Goal: Transaction & Acquisition: Purchase product/service

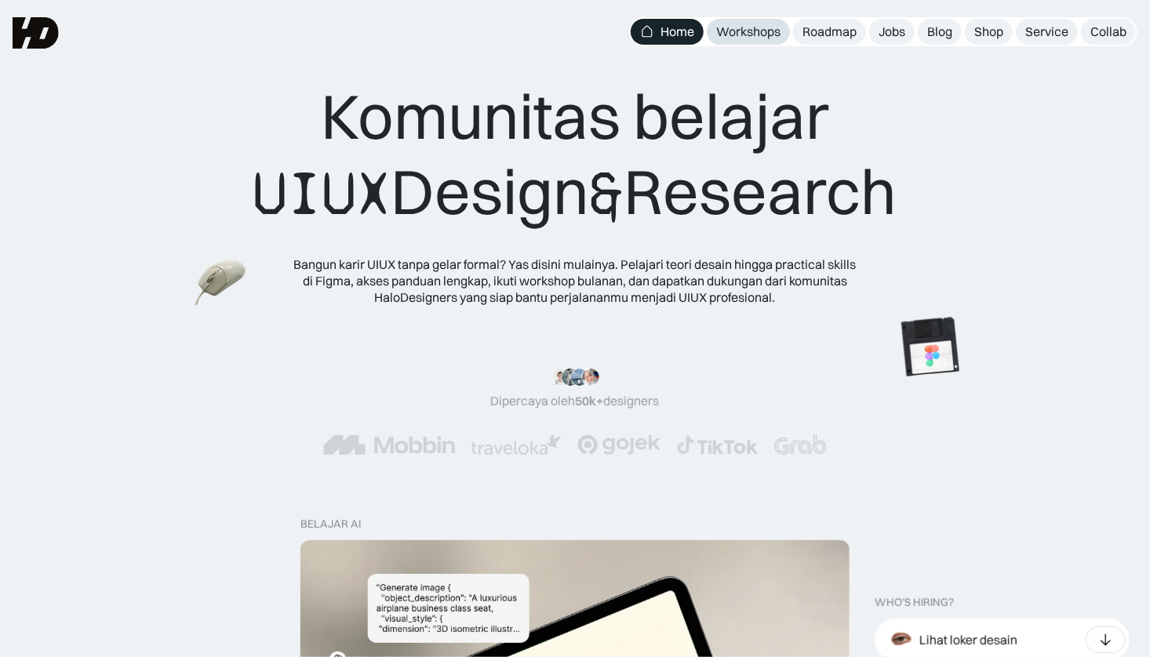
click at [734, 31] on div "Workshops" at bounding box center [748, 32] width 64 height 16
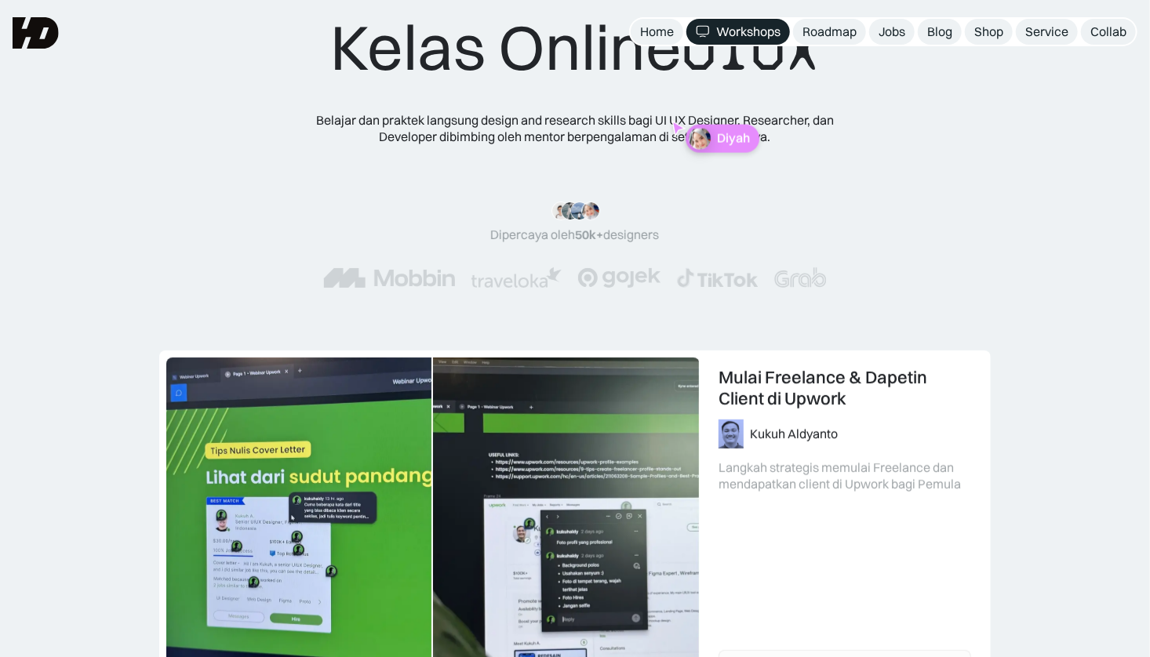
scroll to position [69, 0]
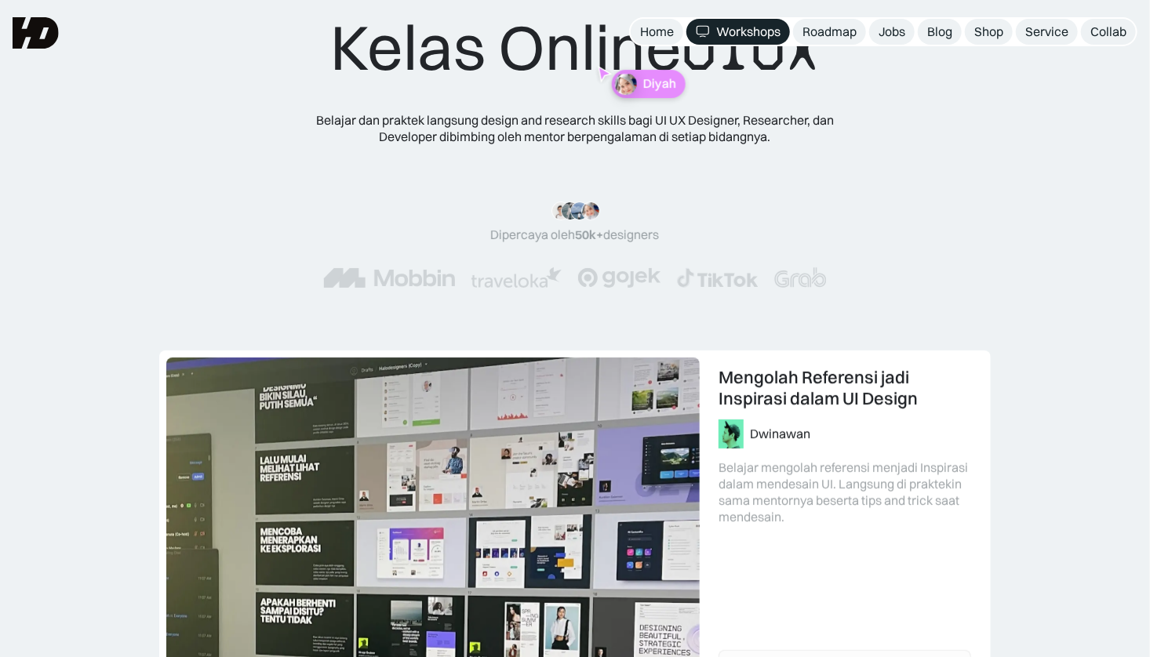
click at [676, 106] on div "Kelas Online UIUX Belajar dan praktek langsung design and research skills bagi …" at bounding box center [574, 164] width 629 height 310
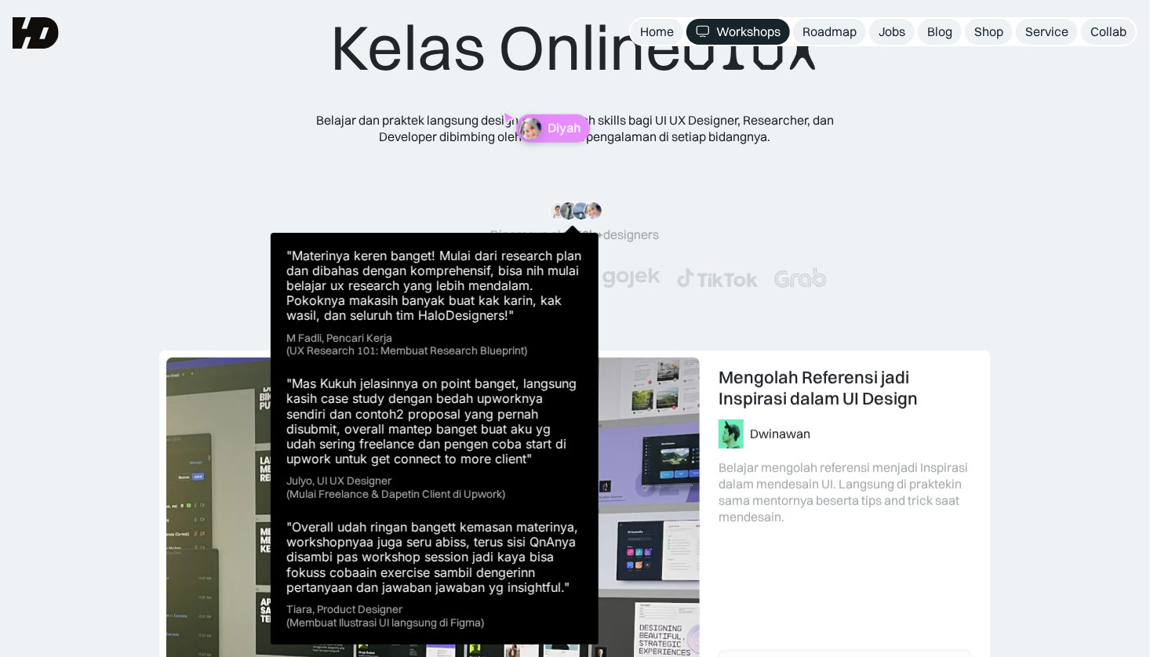
click at [594, 209] on img at bounding box center [593, 211] width 19 height 19
click at [566, 216] on img at bounding box center [568, 211] width 19 height 19
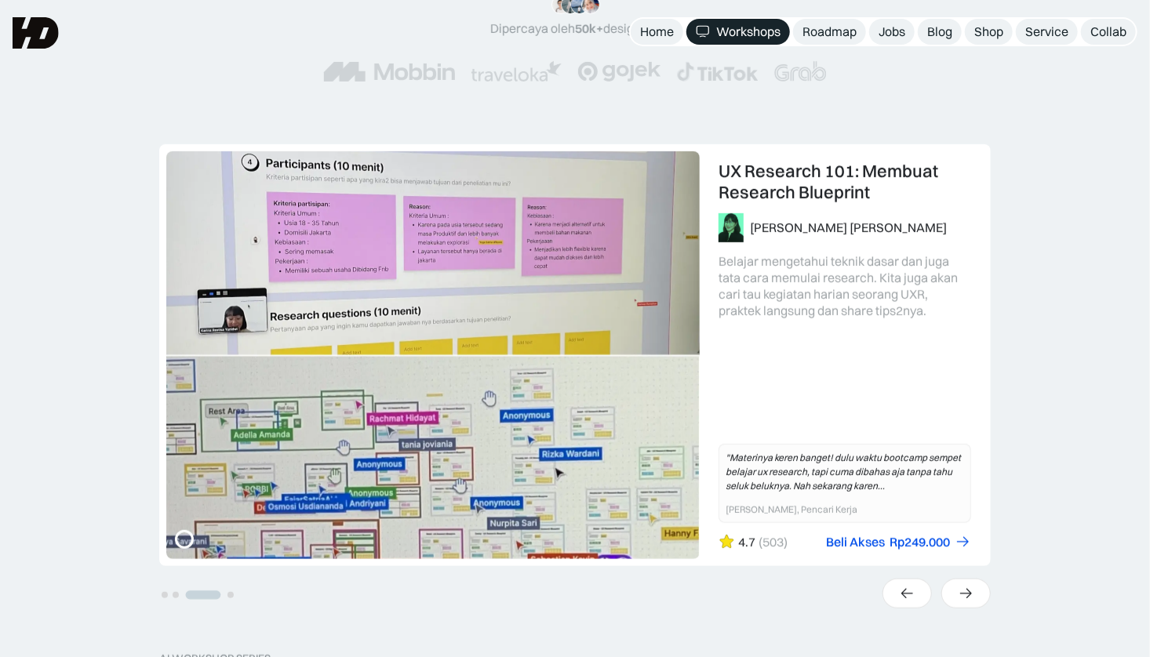
scroll to position [0, 0]
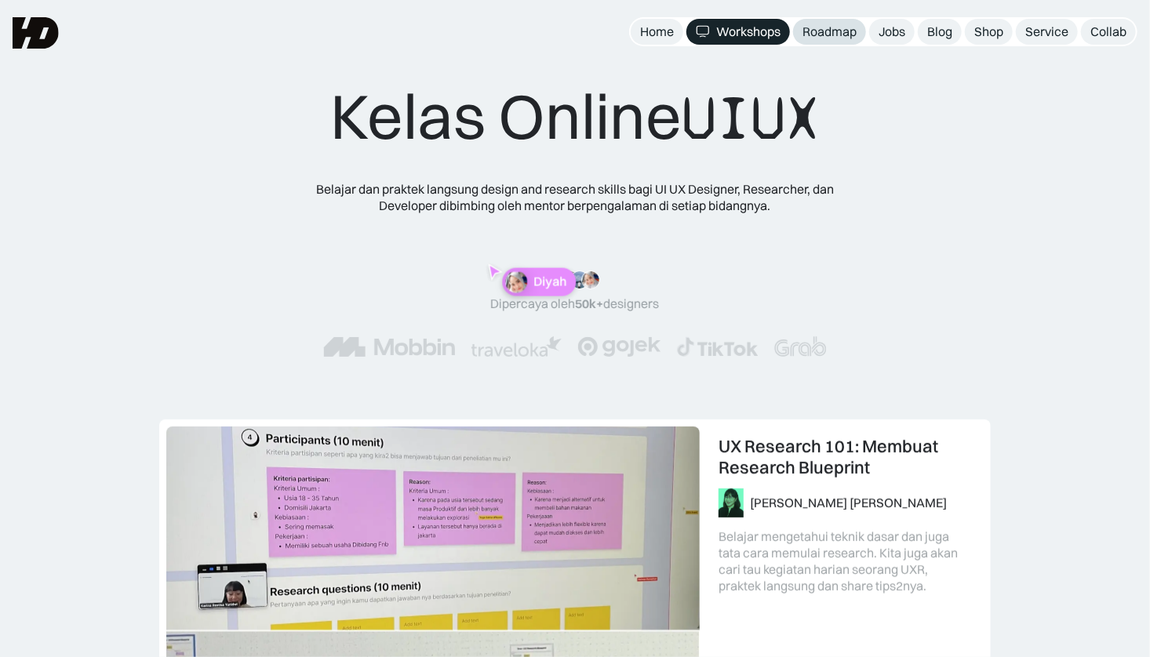
click at [824, 27] on div "Roadmap" at bounding box center [830, 32] width 54 height 16
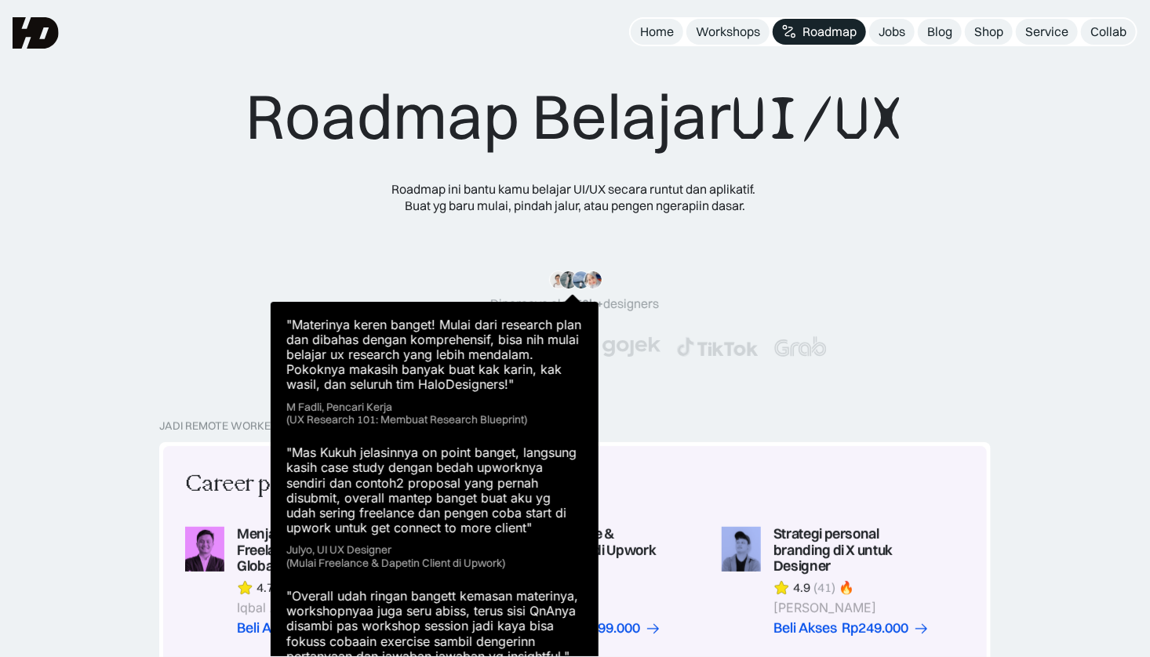
click at [597, 281] on img at bounding box center [593, 280] width 19 height 19
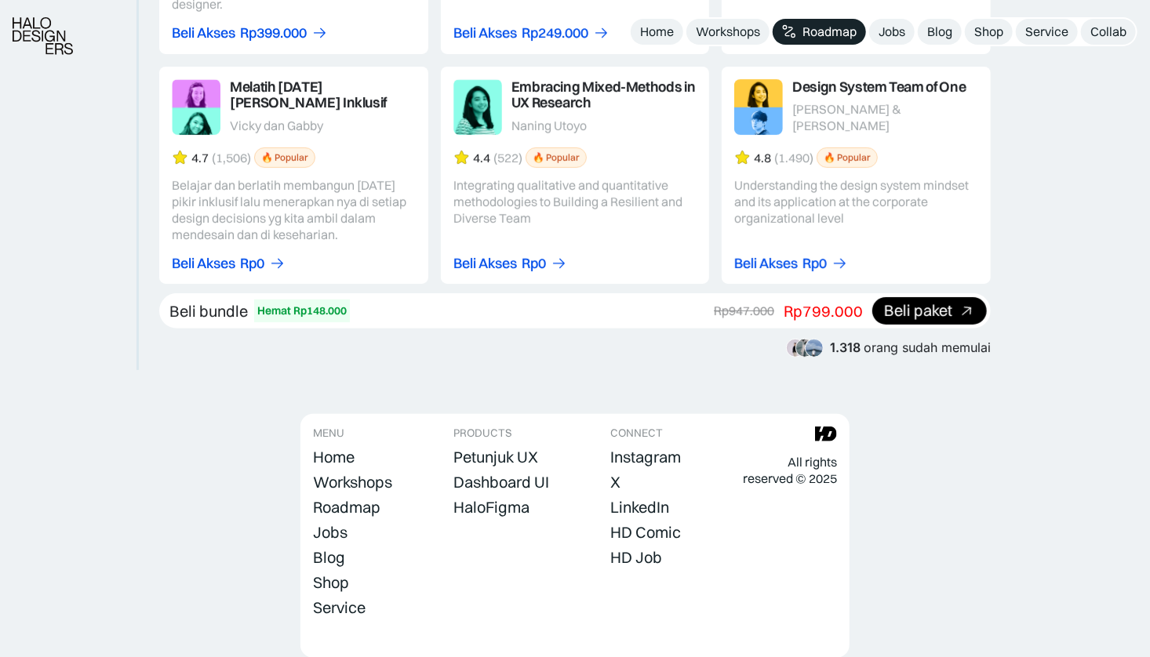
scroll to position [2933, 0]
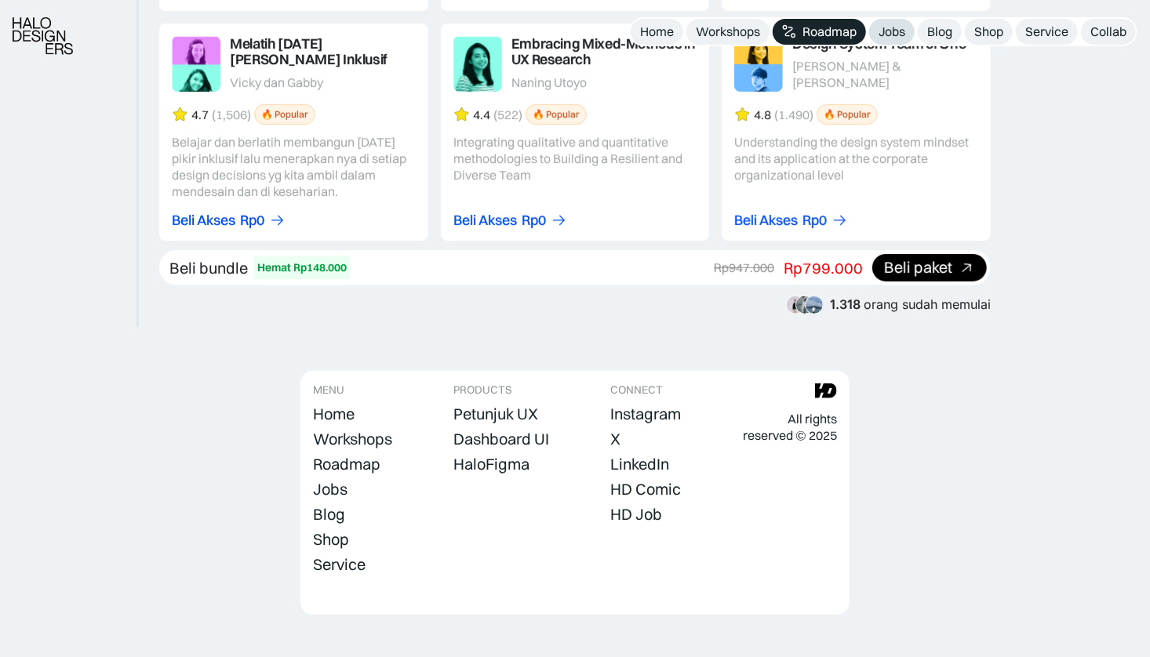
click at [889, 33] on div "Jobs" at bounding box center [892, 32] width 27 height 16
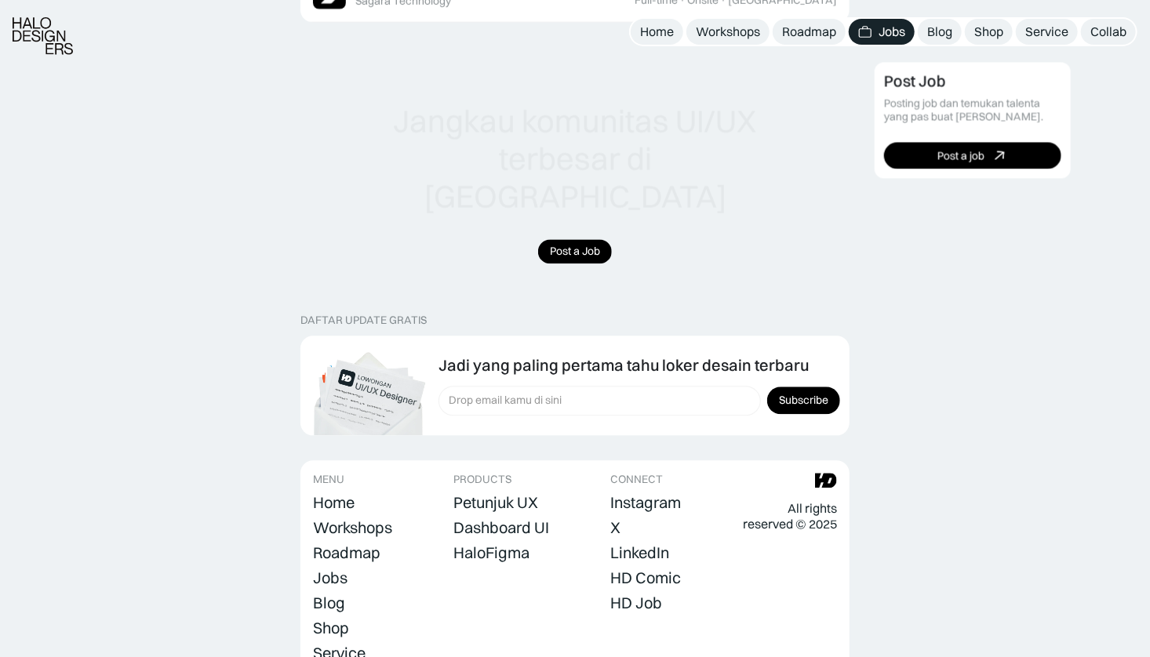
scroll to position [1543, 0]
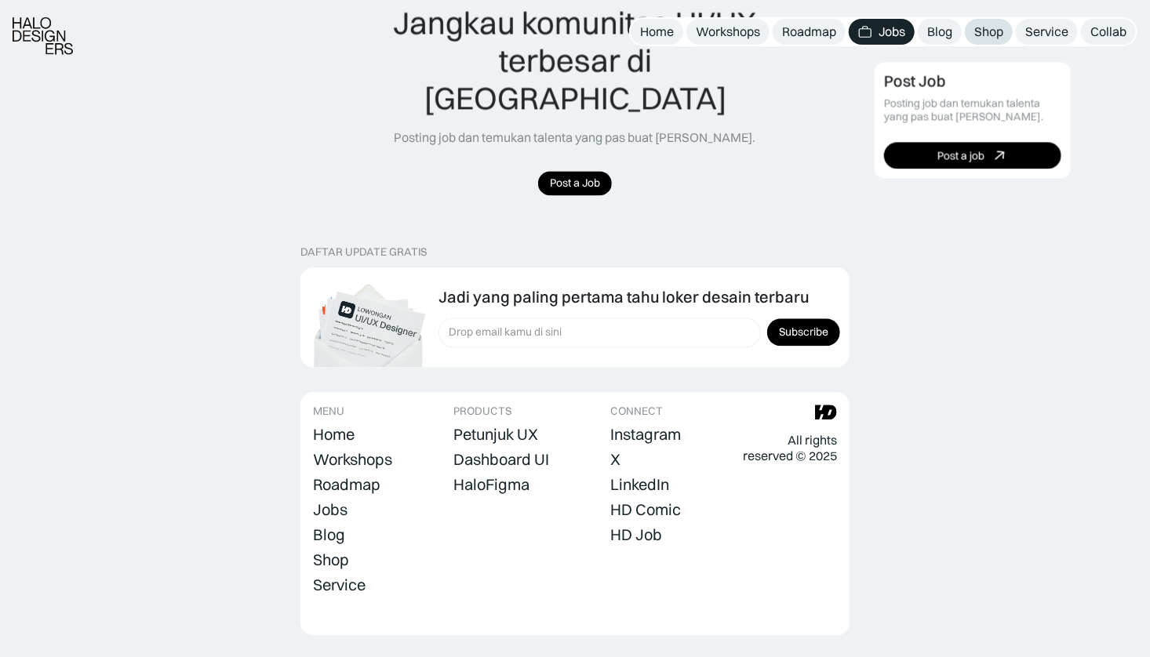
click at [989, 30] on div "Shop" at bounding box center [988, 32] width 29 height 16
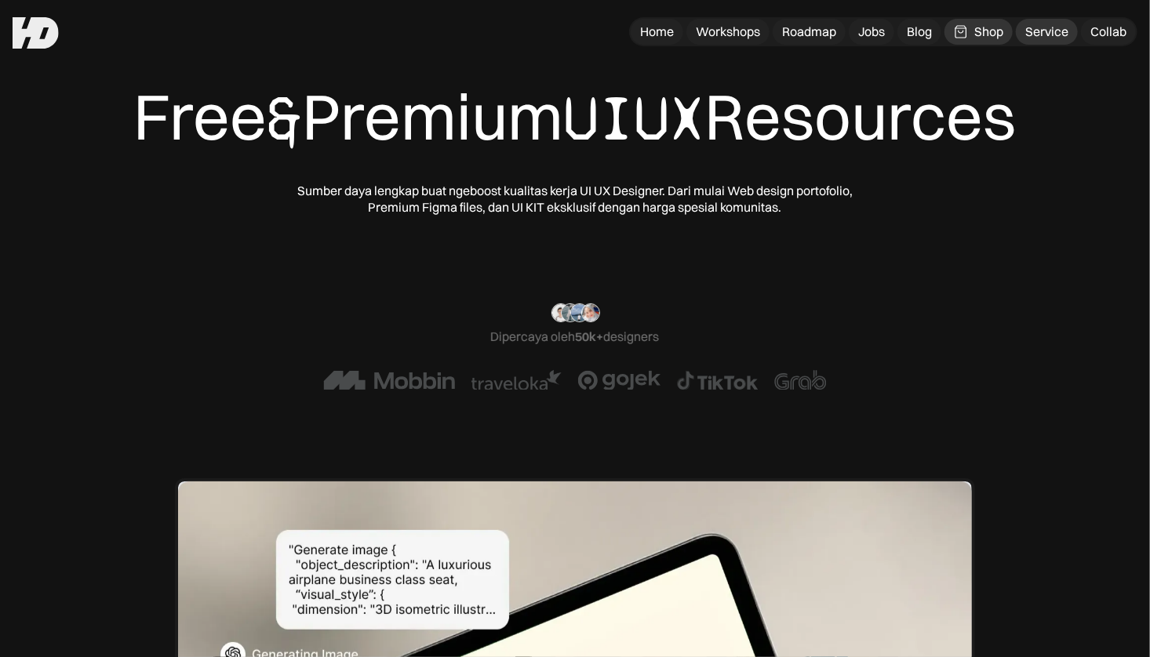
click at [1038, 26] on div "Service" at bounding box center [1046, 32] width 43 height 16
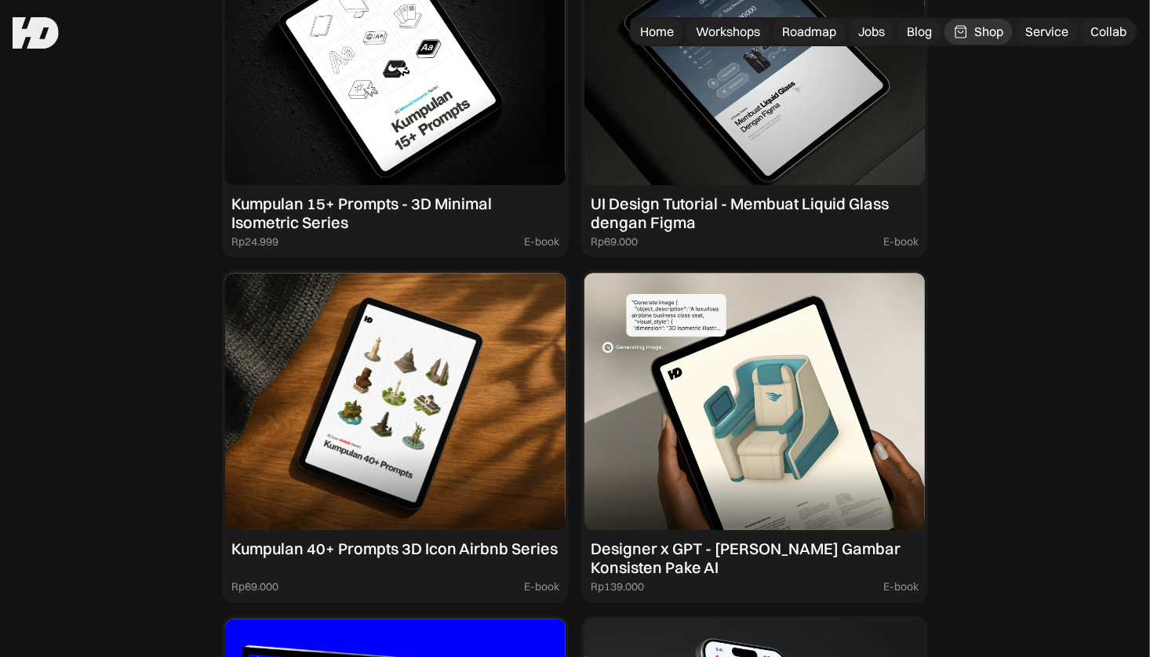
scroll to position [1572, 0]
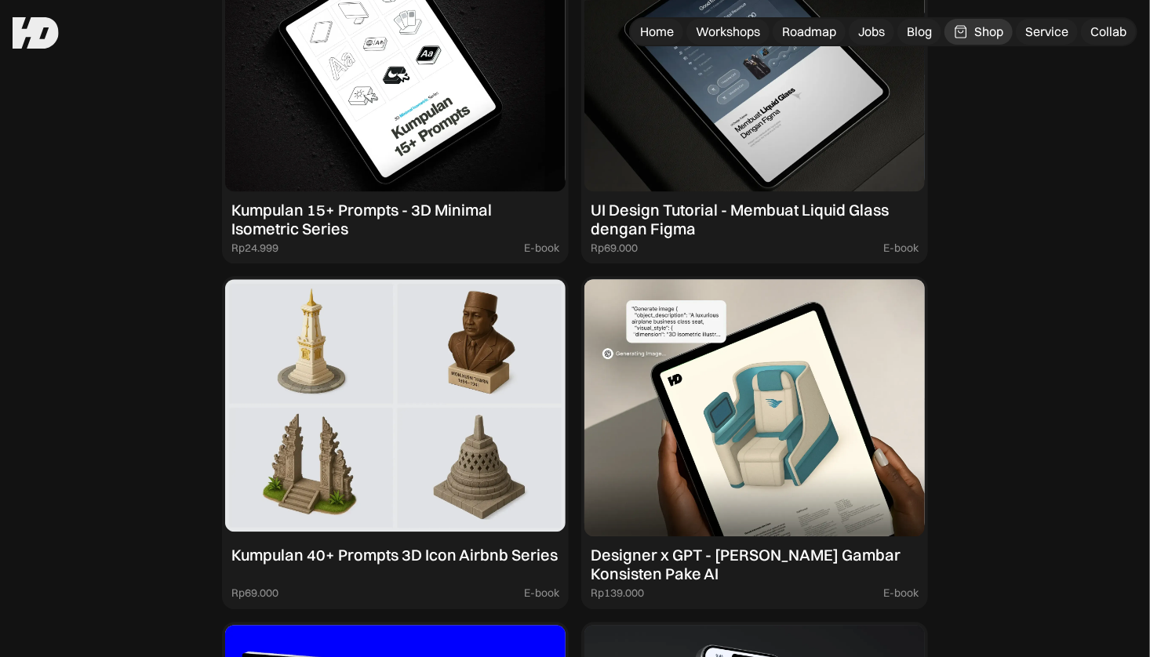
click at [252, 562] on div "Kumpulan 40+ Prompts 3D Icon Airbnb Series" at bounding box center [394, 555] width 326 height 19
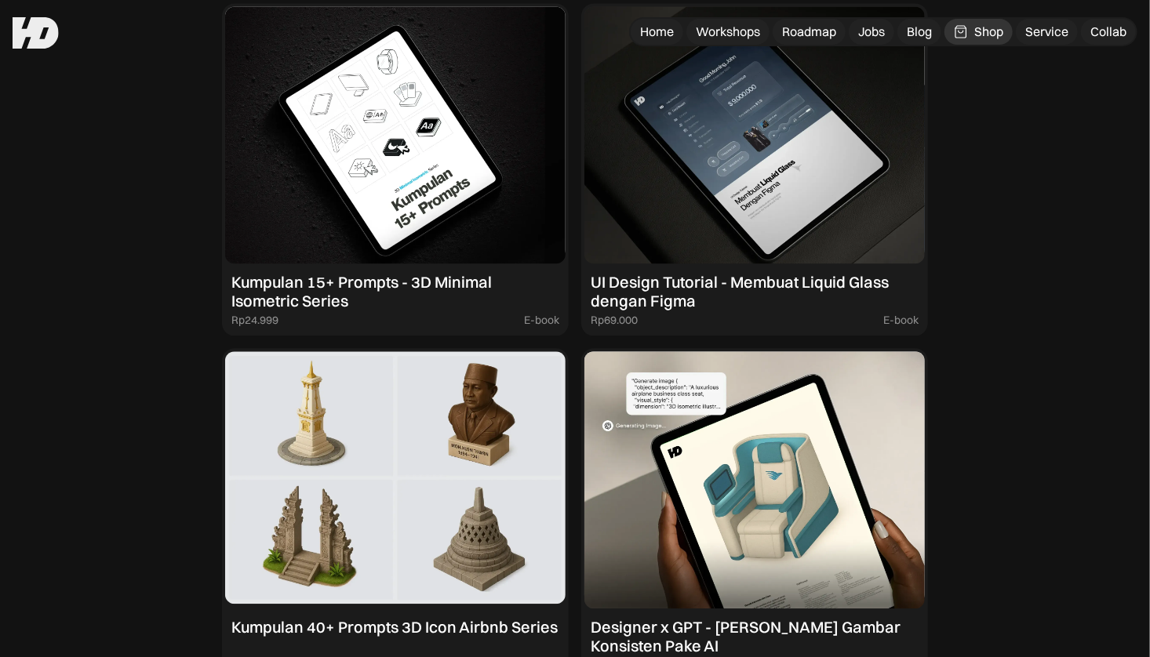
scroll to position [1497, 0]
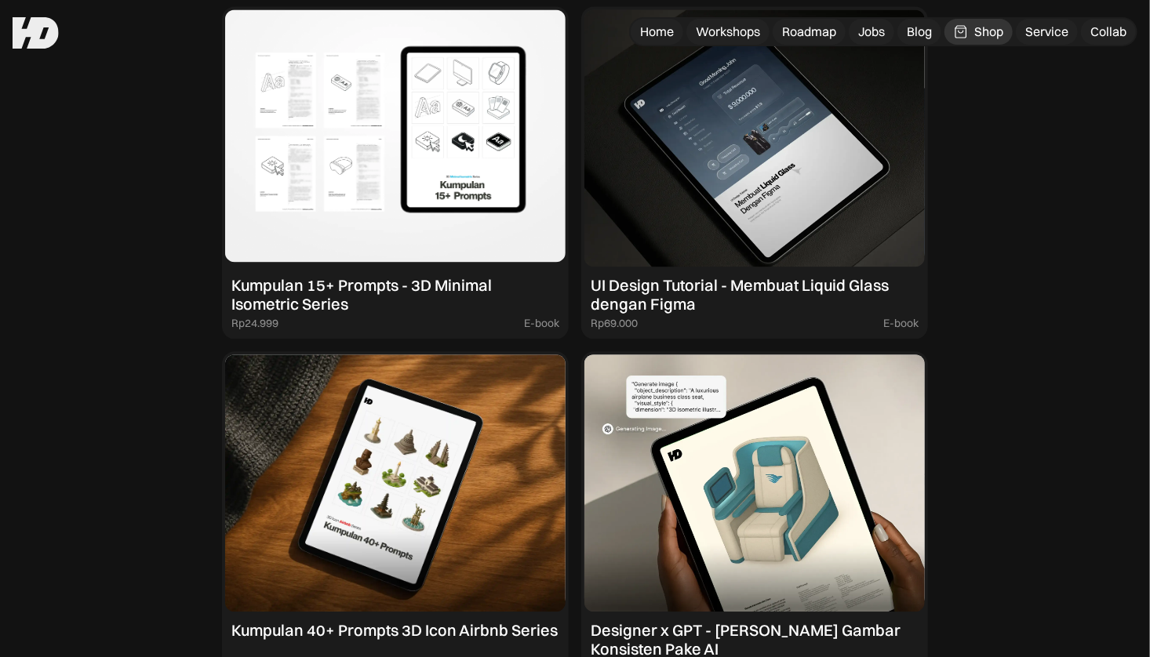
click at [339, 198] on img at bounding box center [395, 137] width 340 height 257
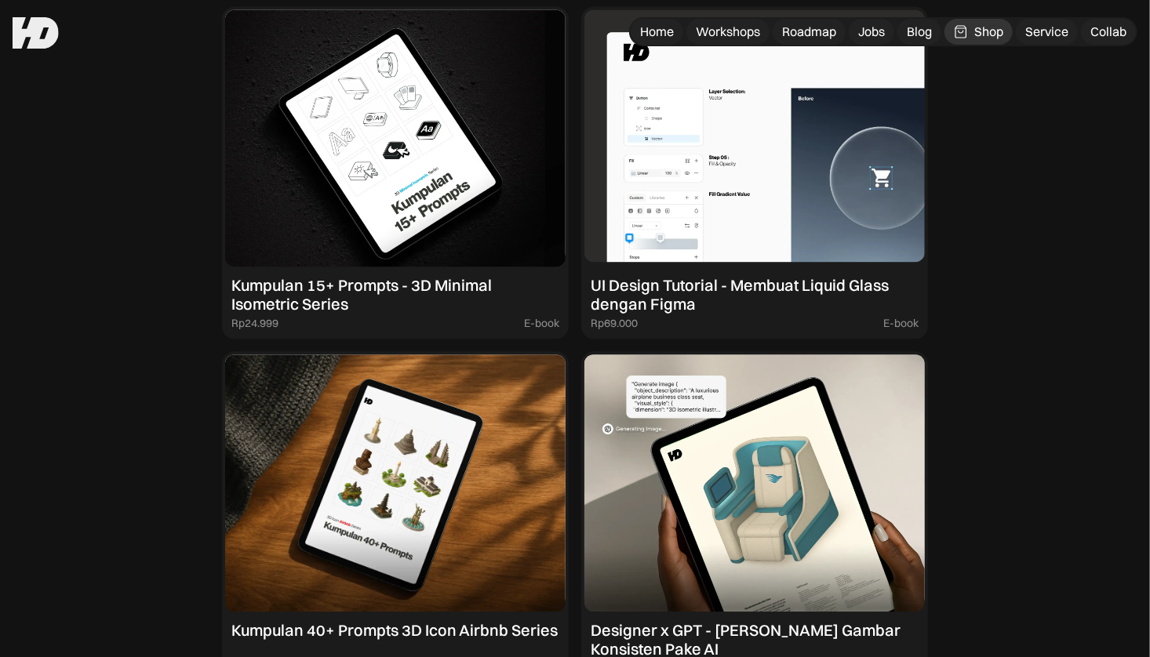
click at [648, 216] on img at bounding box center [754, 137] width 340 height 257
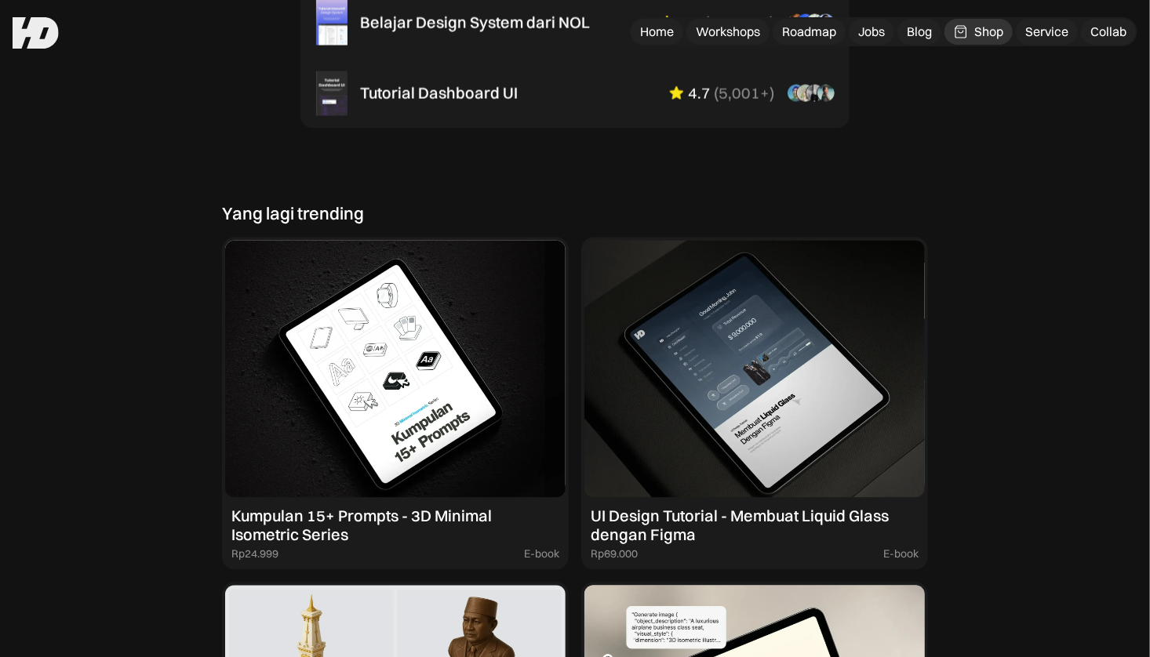
scroll to position [1250, 0]
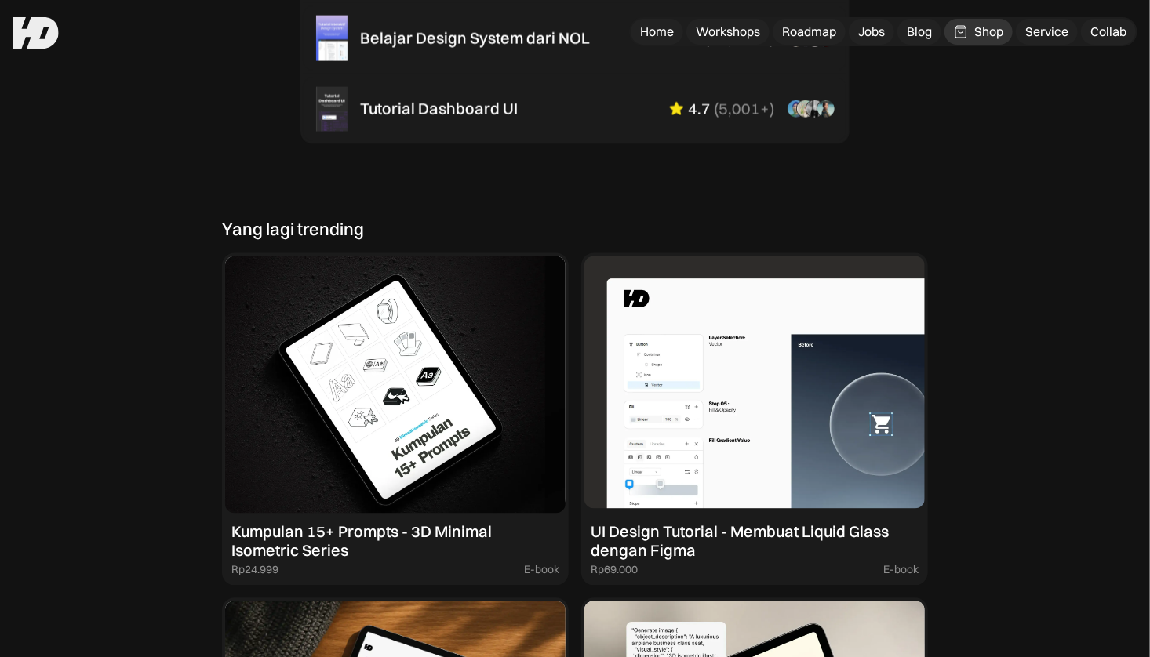
click at [675, 395] on img at bounding box center [754, 385] width 340 height 257
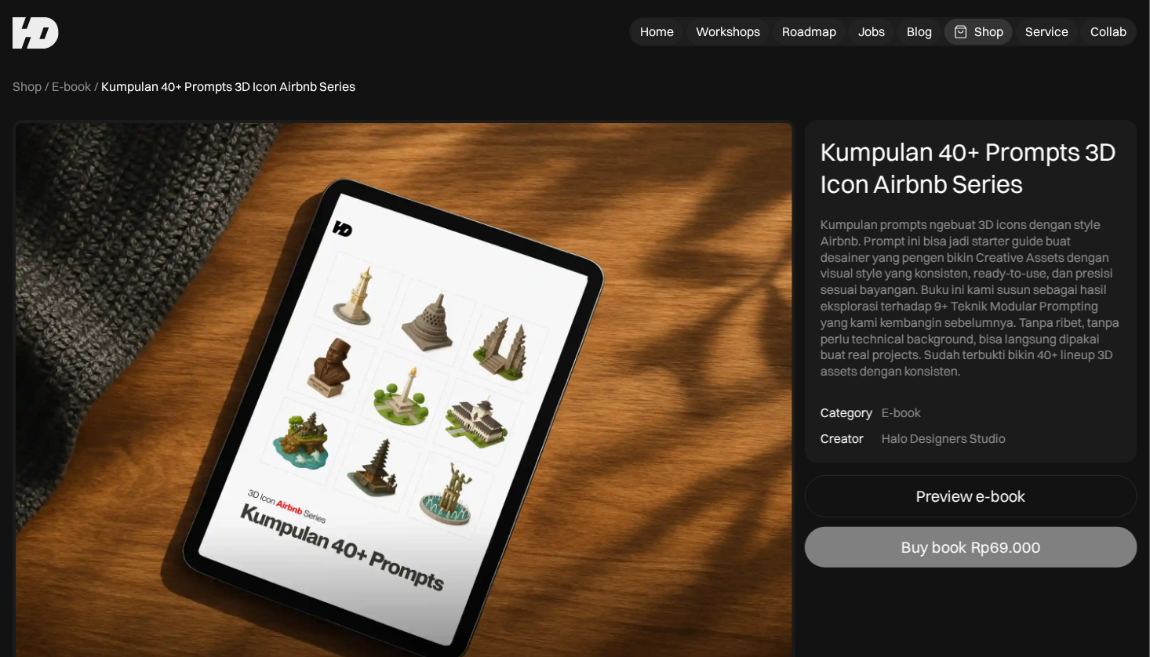
click at [923, 545] on div "Buy book" at bounding box center [933, 547] width 65 height 19
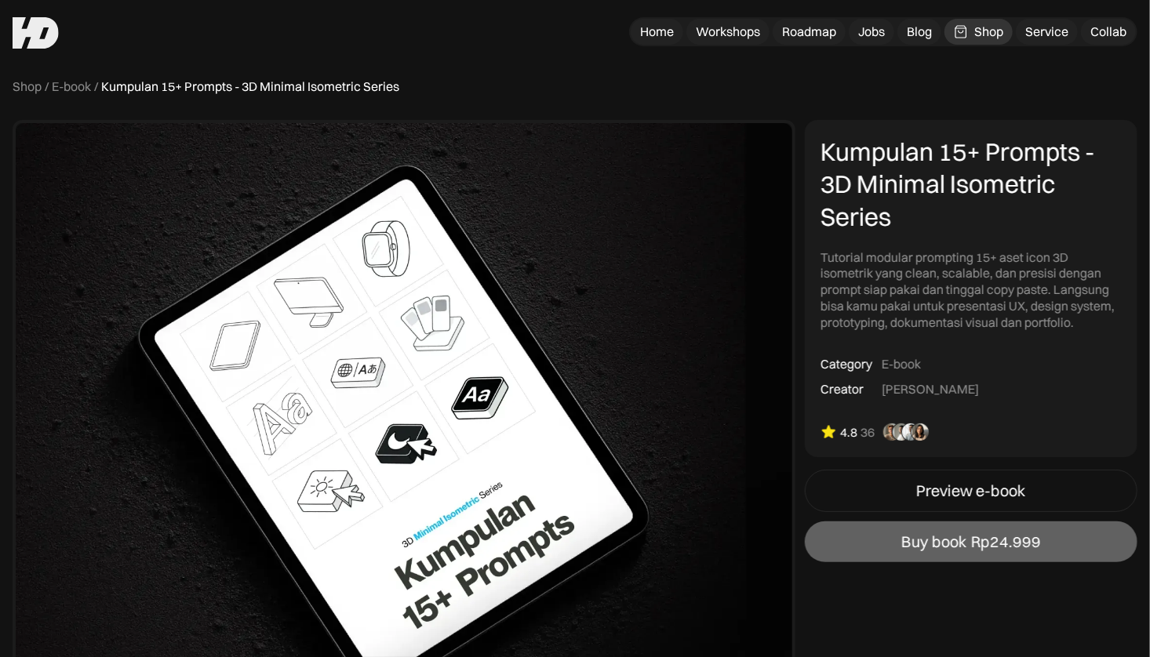
click at [443, 367] on img at bounding box center [404, 416] width 783 height 593
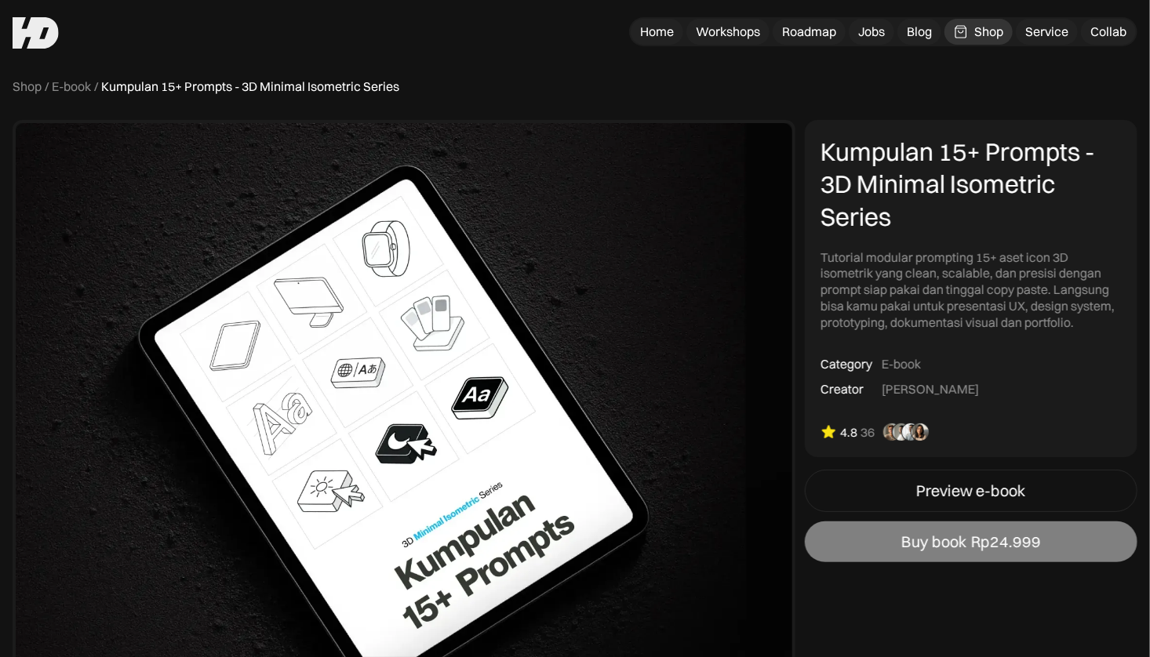
click at [879, 540] on link "Buy book Rp24.999" at bounding box center [971, 542] width 333 height 41
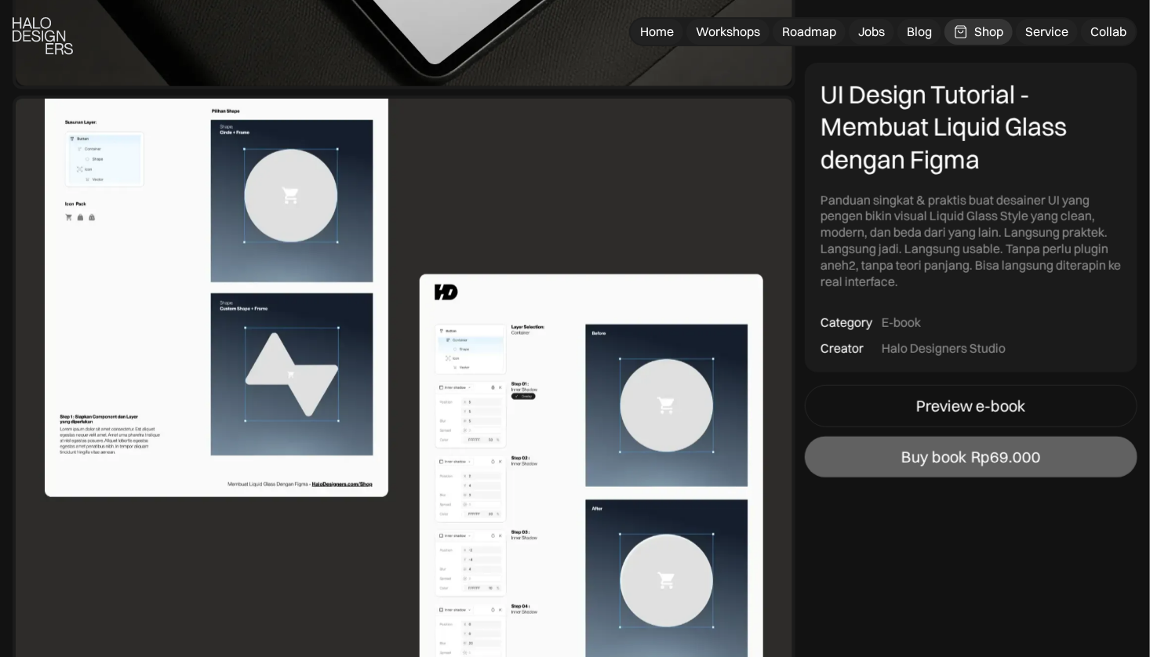
scroll to position [699, 0]
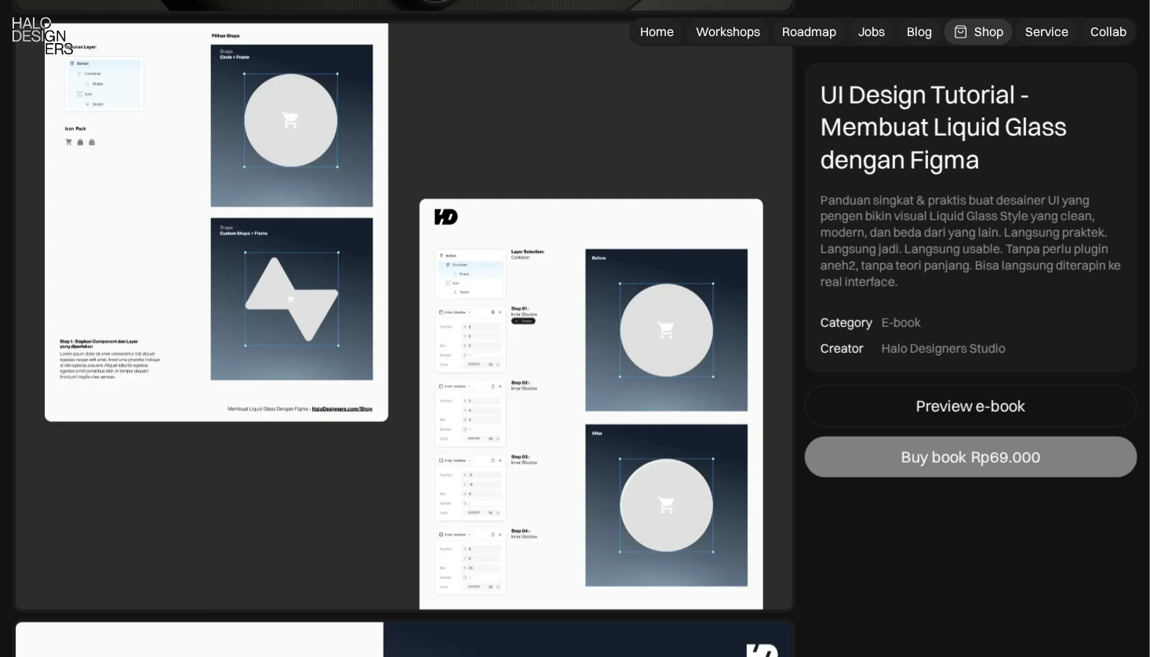
click at [1010, 458] on div "Rp69.000" at bounding box center [1006, 457] width 70 height 19
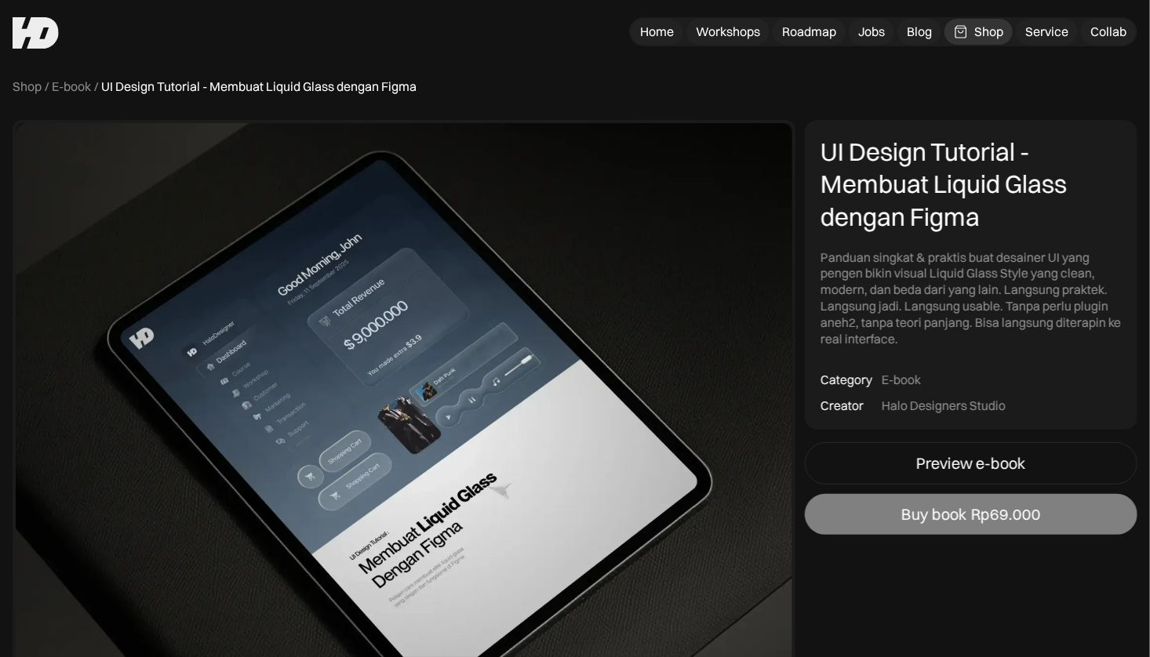
click at [860, 504] on link "Buy book Rp69.000" at bounding box center [971, 514] width 333 height 41
